Goal: Task Accomplishment & Management: Manage account settings

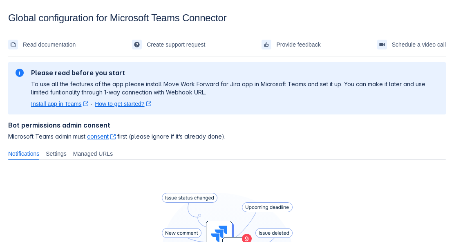
click at [65, 155] on span "Settings" at bounding box center [56, 154] width 21 height 8
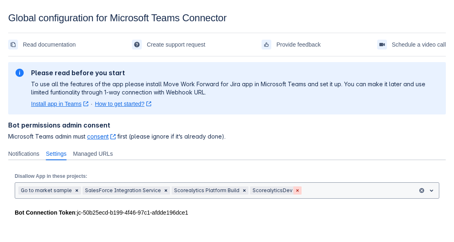
click at [294, 191] on span "Clear" at bounding box center [297, 190] width 7 height 7
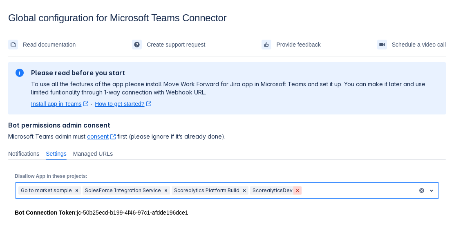
click at [294, 191] on span "Clear" at bounding box center [297, 190] width 7 height 7
click at [241, 191] on span "Clear" at bounding box center [244, 190] width 7 height 7
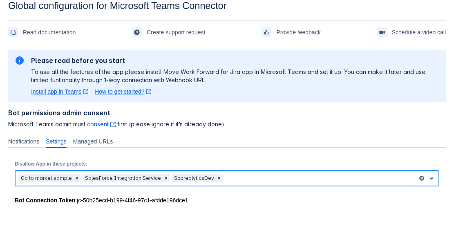
click at [234, 186] on div "option Scorealytics Platform Build, deselected , multiple selections available,…" at bounding box center [227, 178] width 425 height 16
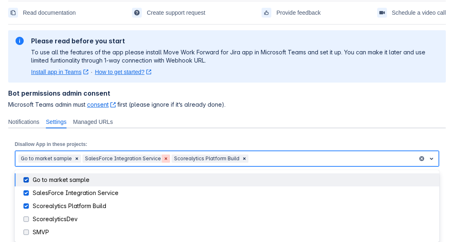
click at [163, 160] on span "Clear" at bounding box center [166, 158] width 7 height 7
click at [152, 160] on span "Clear" at bounding box center [155, 158] width 7 height 7
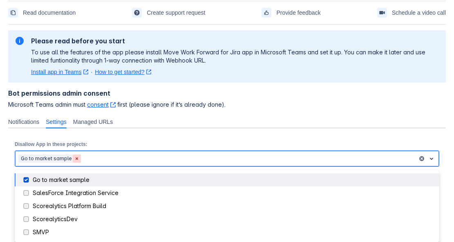
click at [74, 159] on span "Clear" at bounding box center [77, 158] width 7 height 7
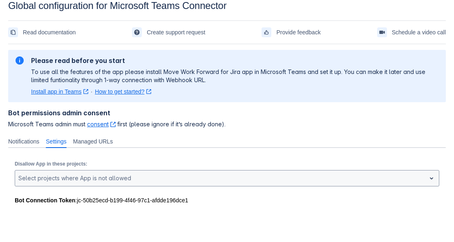
click at [271, 120] on div "Please refresh the page and try again. If the issue persist please contact supp…" at bounding box center [227, 135] width 438 height 177
click at [92, 144] on span "Managed URLs" at bounding box center [93, 141] width 40 height 8
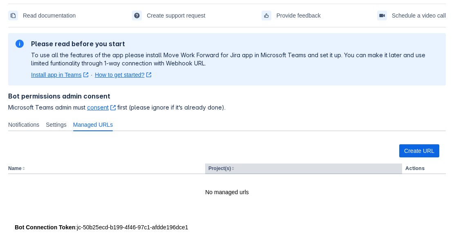
scroll to position [38, 0]
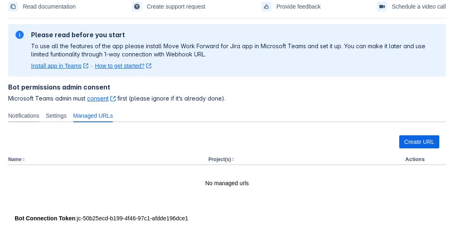
click at [13, 114] on span "Notifications" at bounding box center [23, 116] width 31 height 8
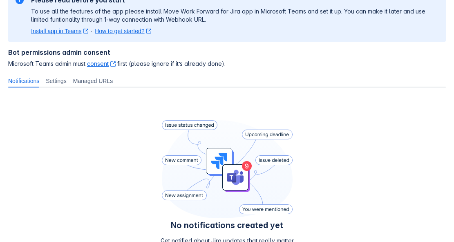
scroll to position [0, 0]
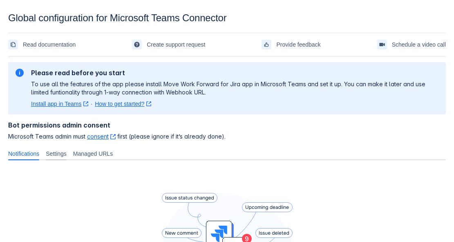
click at [68, 159] on div "Settings" at bounding box center [56, 153] width 27 height 13
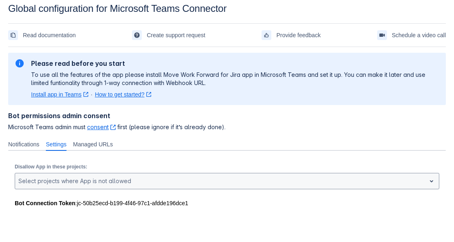
scroll to position [12, 0]
